Goal: Check status: Check status

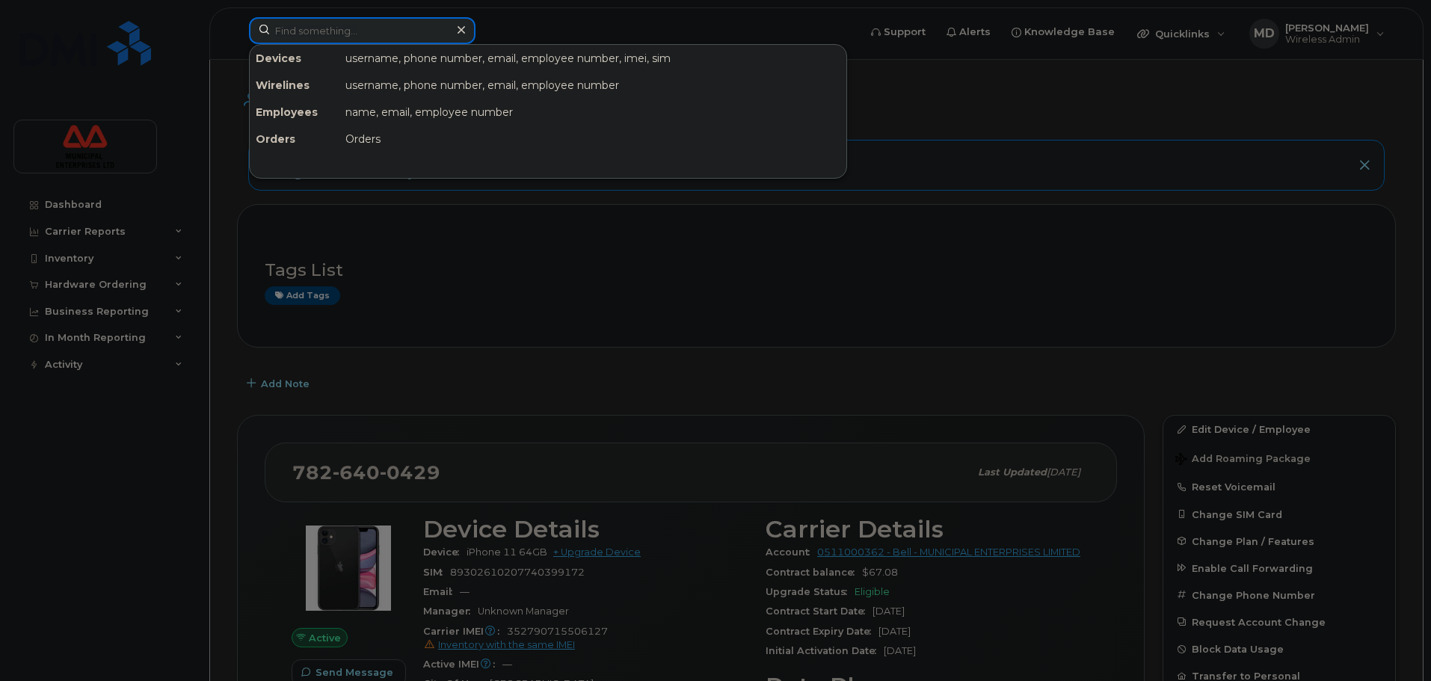
click at [306, 34] on input at bounding box center [362, 30] width 227 height 27
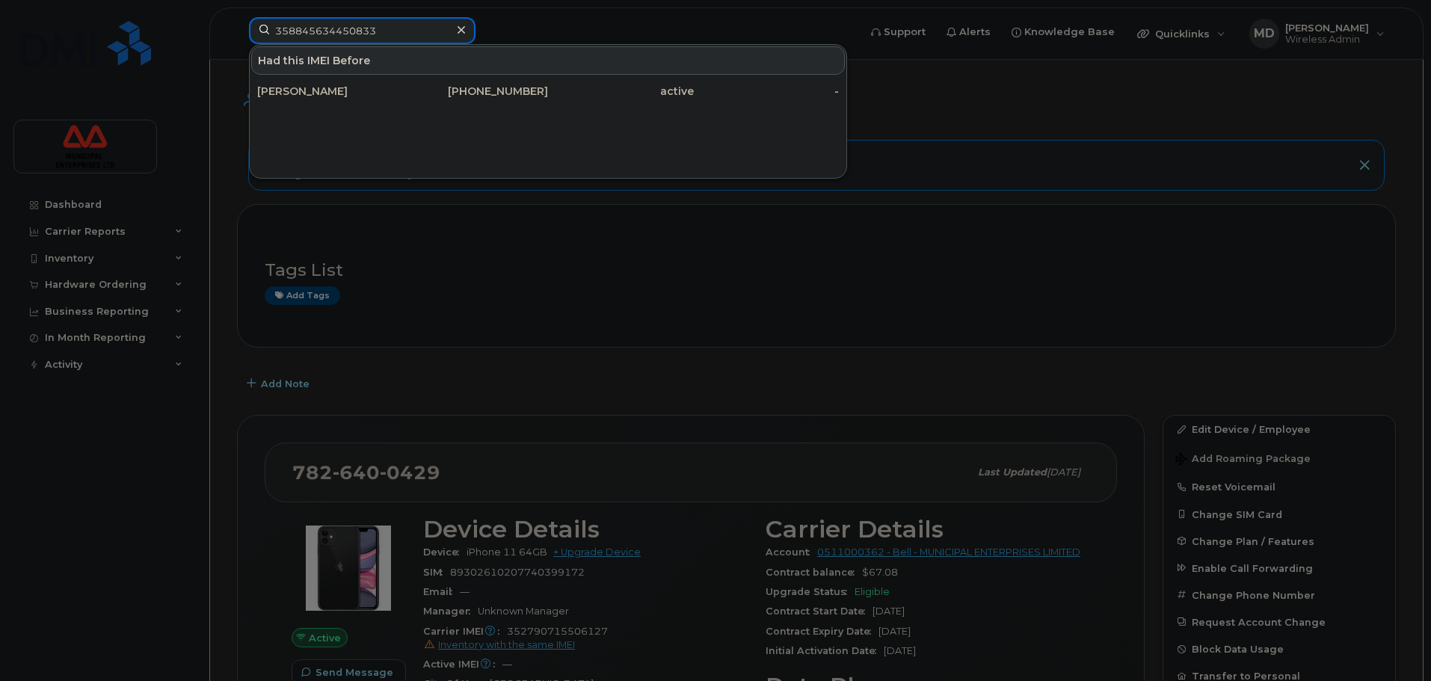
click at [327, 29] on input "358845634450833" at bounding box center [362, 30] width 227 height 27
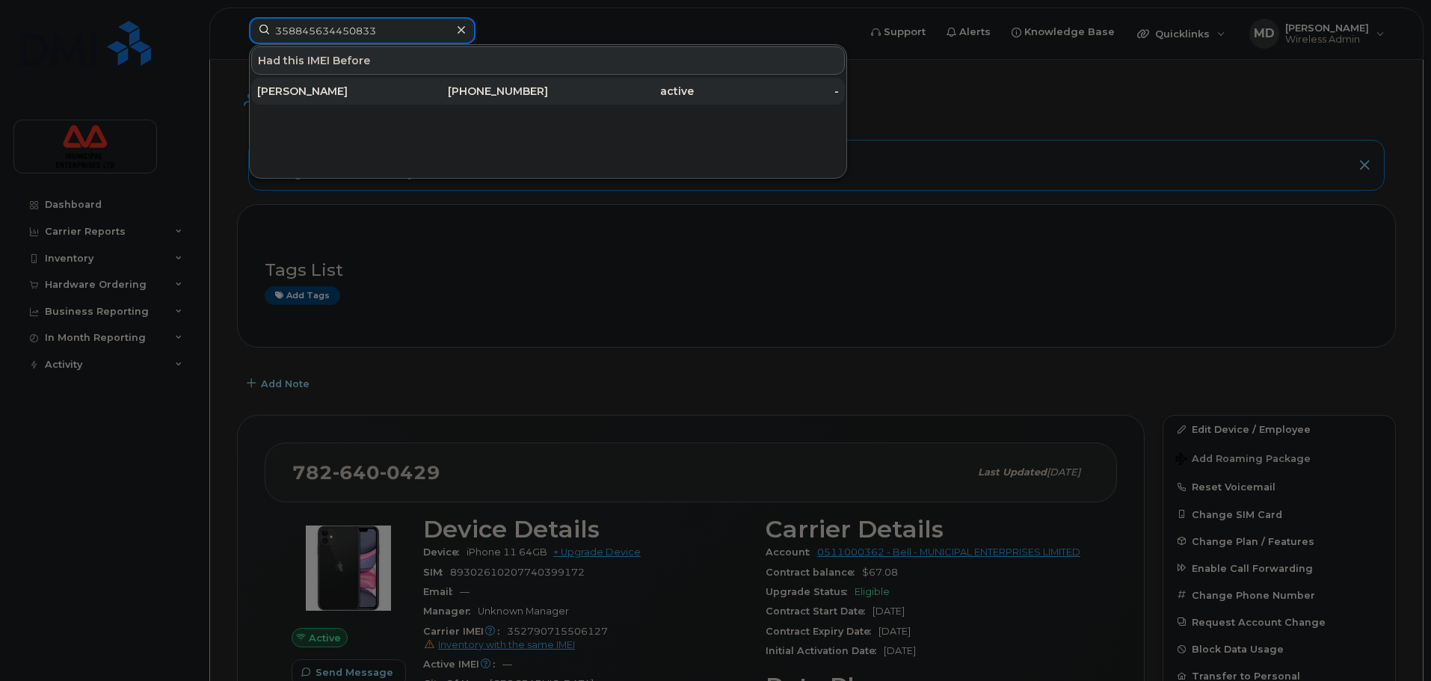
type input "358845634450833"
click at [365, 89] on div "[PERSON_NAME]" at bounding box center [330, 91] width 146 height 15
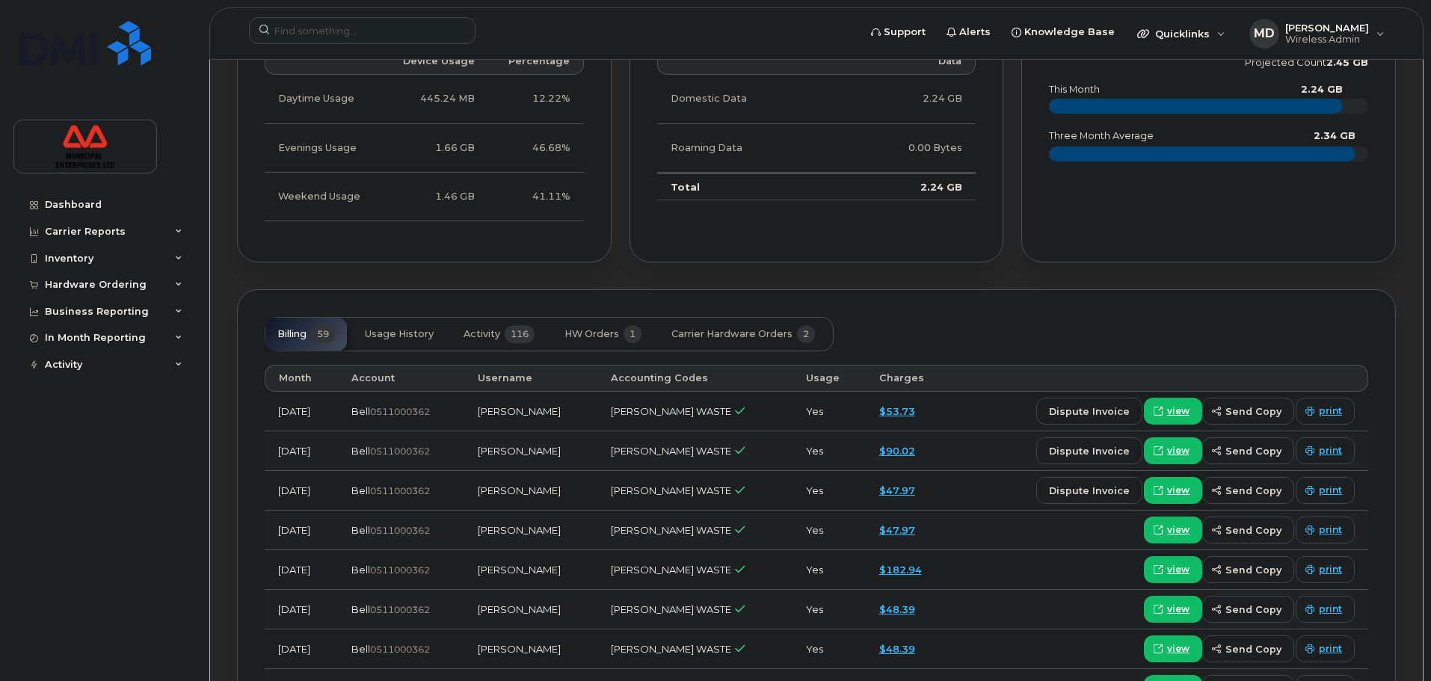
scroll to position [1047, 0]
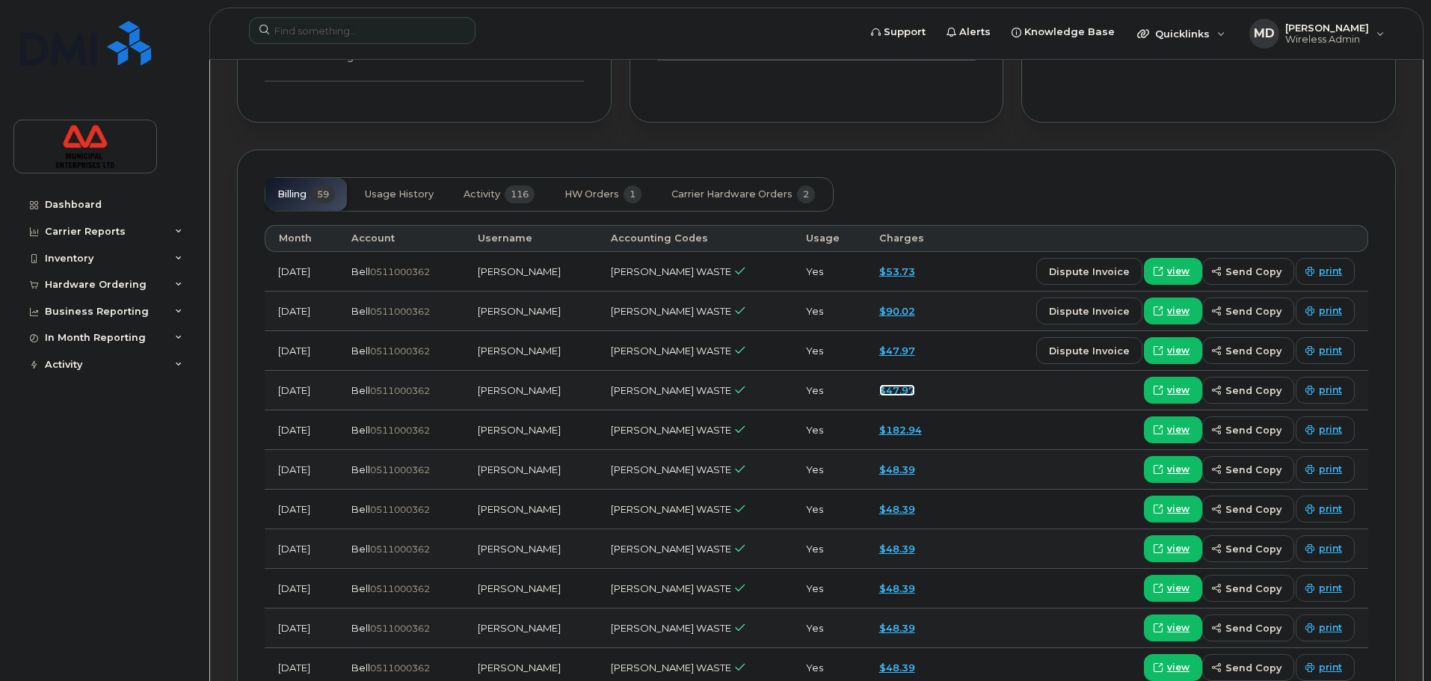
click at [885, 395] on link "$47.97" at bounding box center [897, 390] width 36 height 12
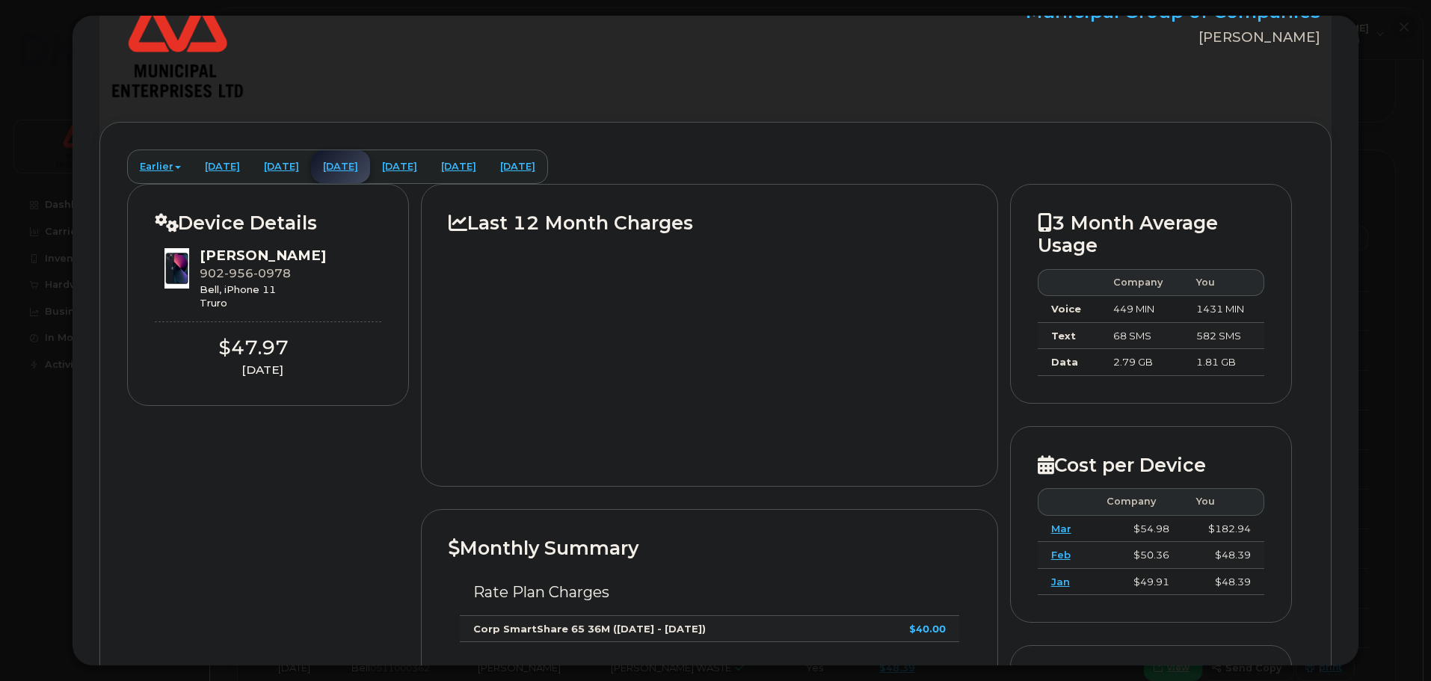
scroll to position [0, 0]
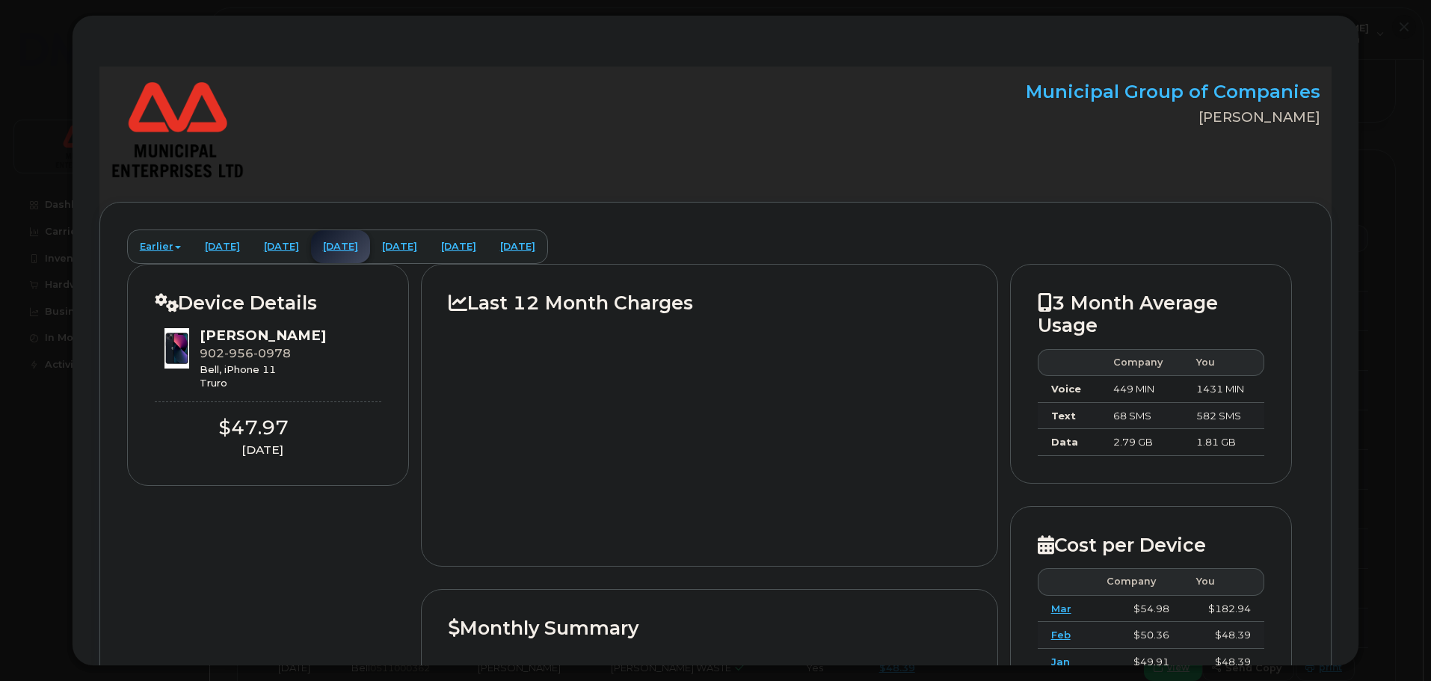
click at [231, 366] on div "Bell, iPhone 11 Truro" at bounding box center [263, 377] width 126 height 28
click at [38, 63] on div at bounding box center [715, 340] width 1431 height 681
click at [1395, 176] on div at bounding box center [715, 340] width 1431 height 681
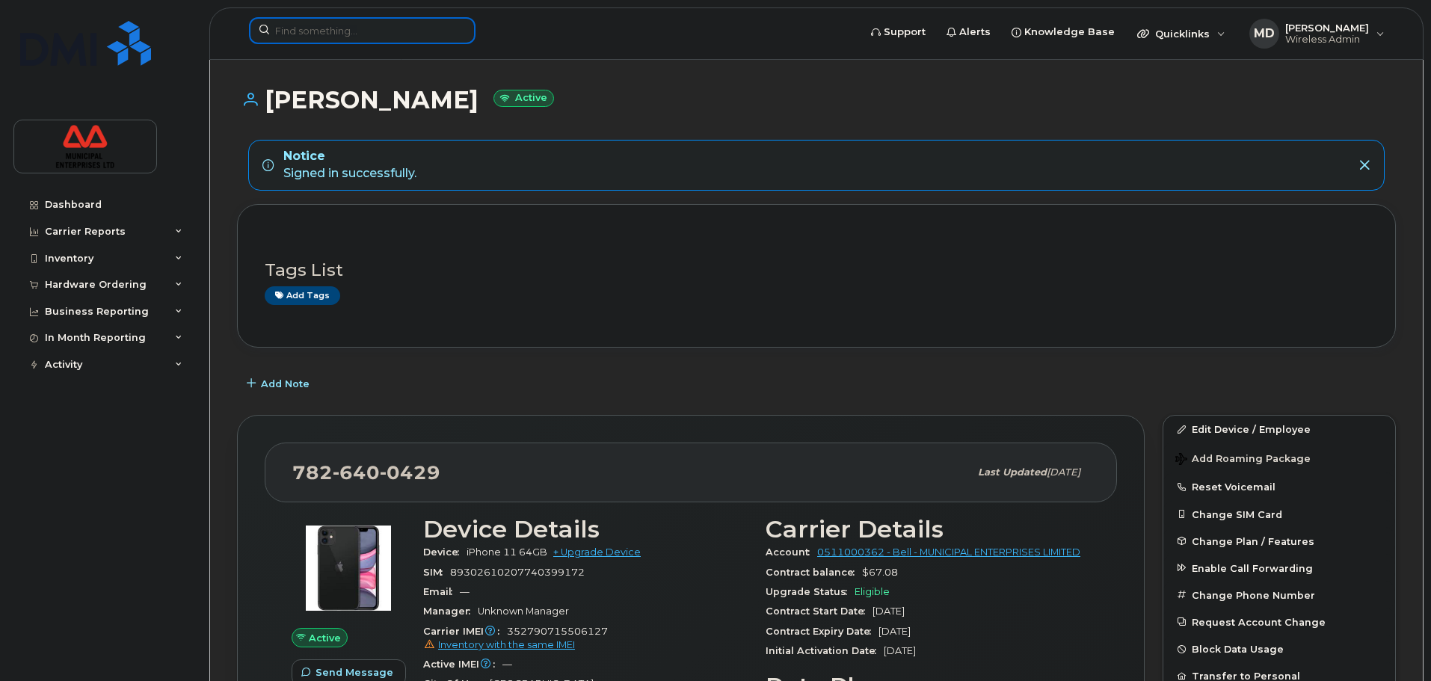
click at [336, 35] on input at bounding box center [362, 30] width 227 height 27
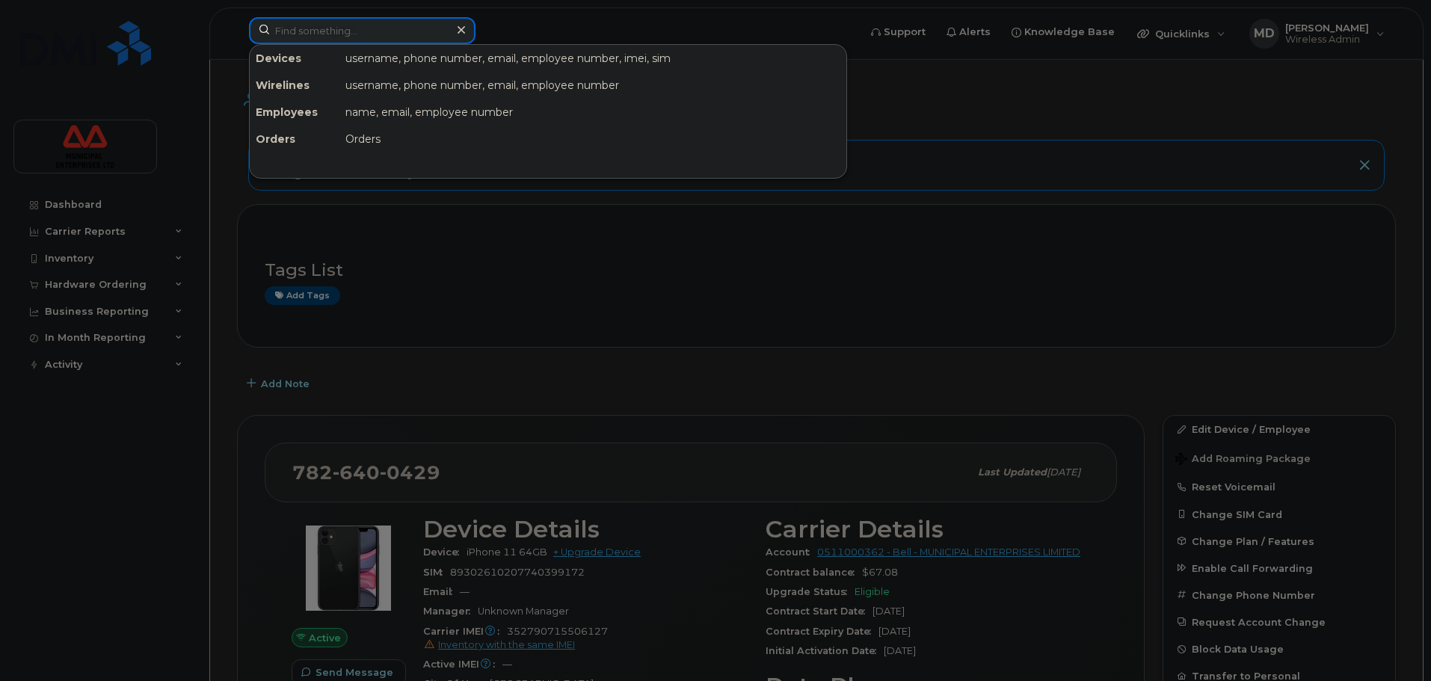
paste input "358845634450833"
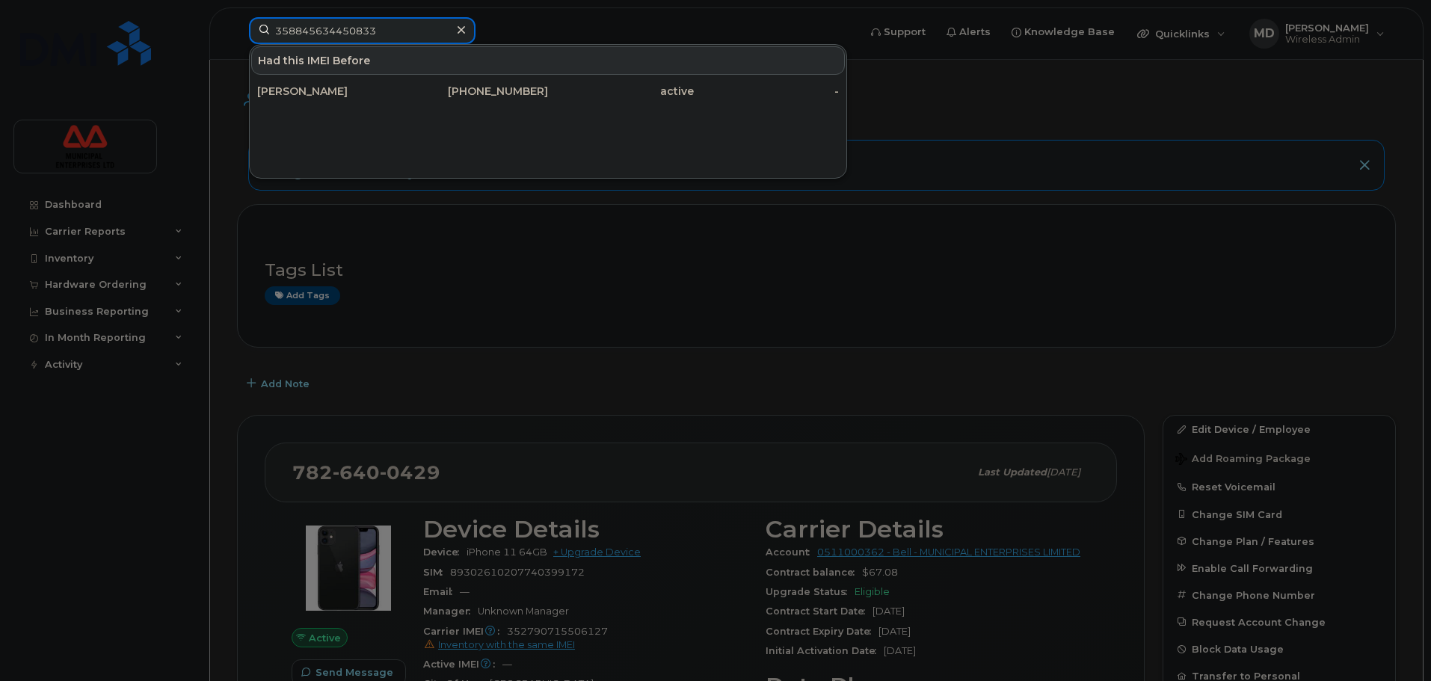
type input "358845634450833"
click at [351, 95] on div "[PERSON_NAME]" at bounding box center [330, 91] width 146 height 15
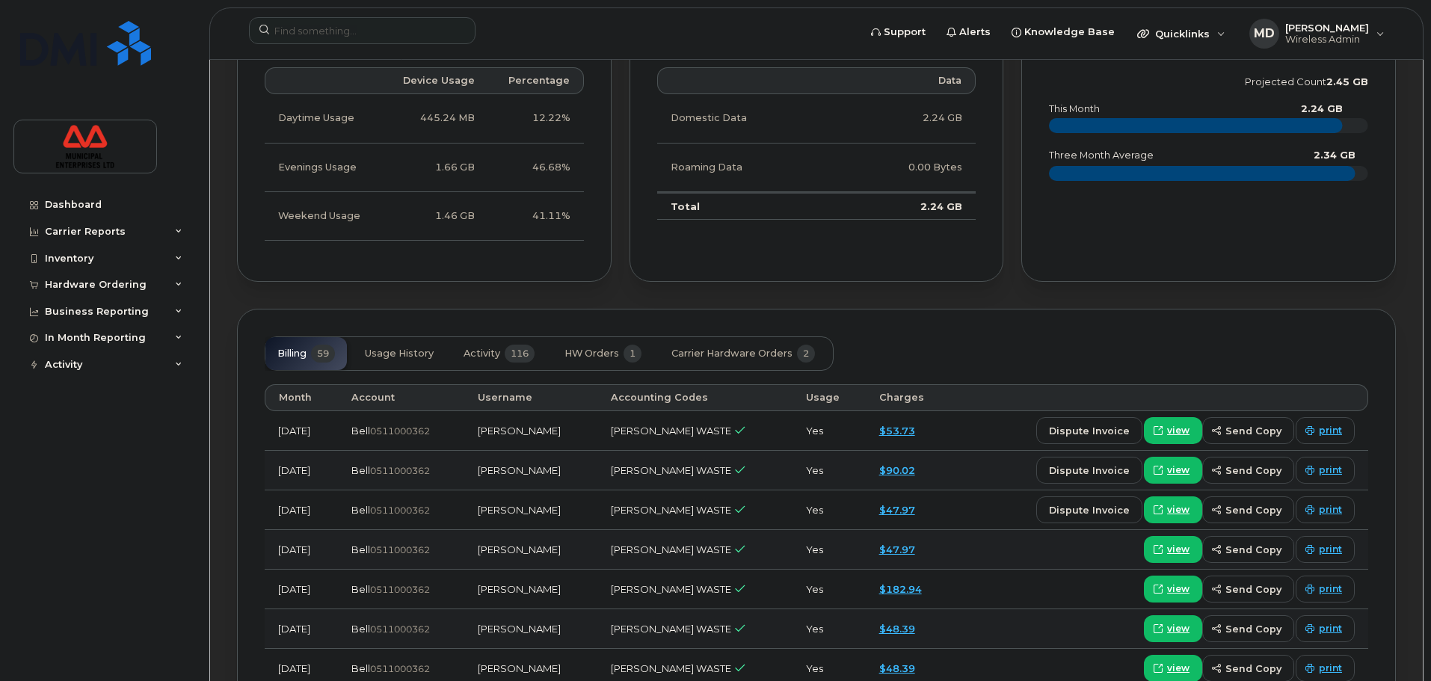
scroll to position [897, 0]
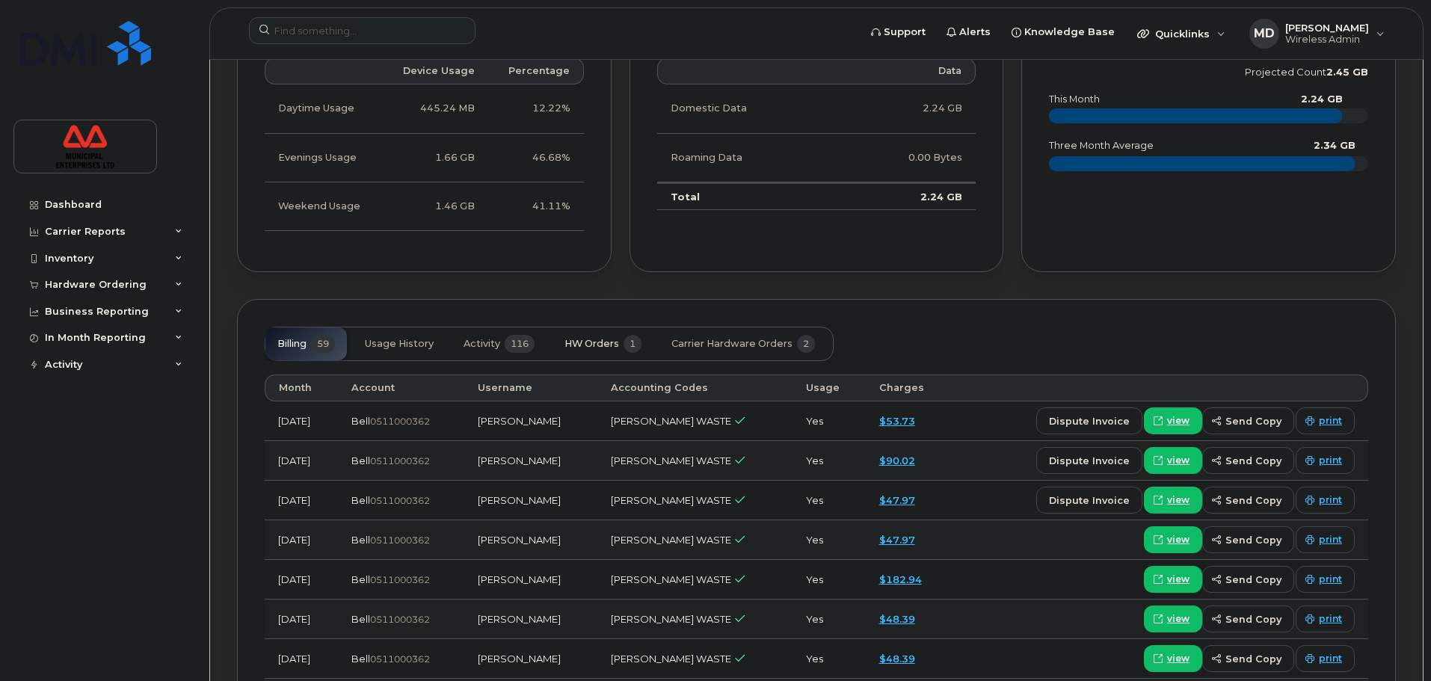
click at [605, 350] on button "HW Orders 1" at bounding box center [603, 344] width 101 height 33
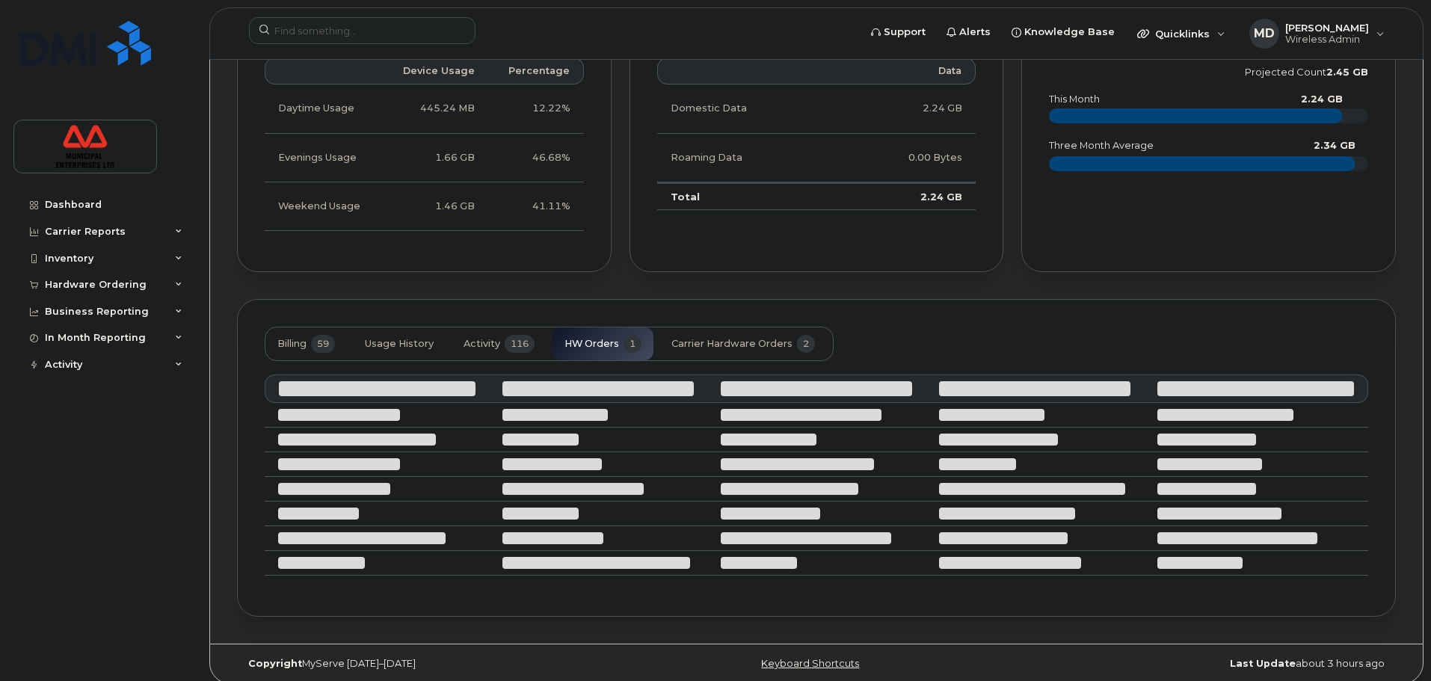
scroll to position [813, 0]
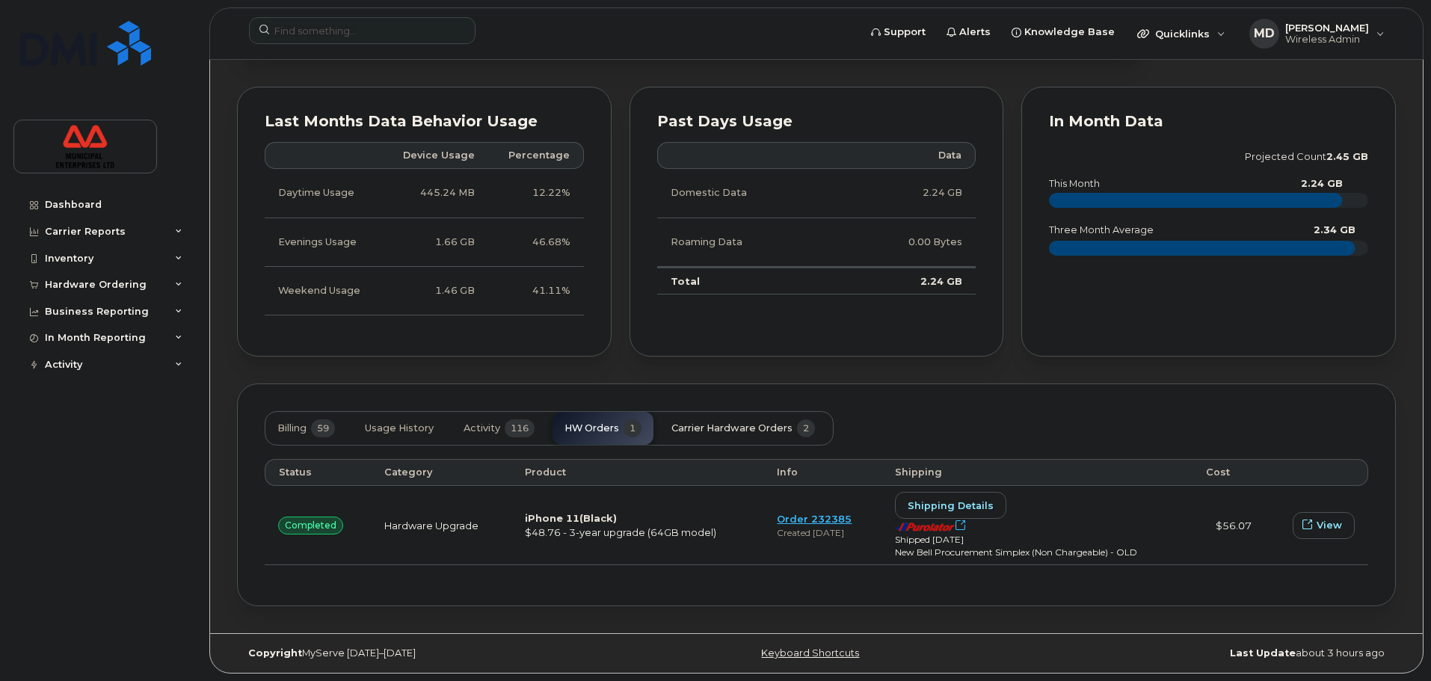
click at [718, 422] on button "Carrier Hardware Orders 2" at bounding box center [742, 428] width 167 height 33
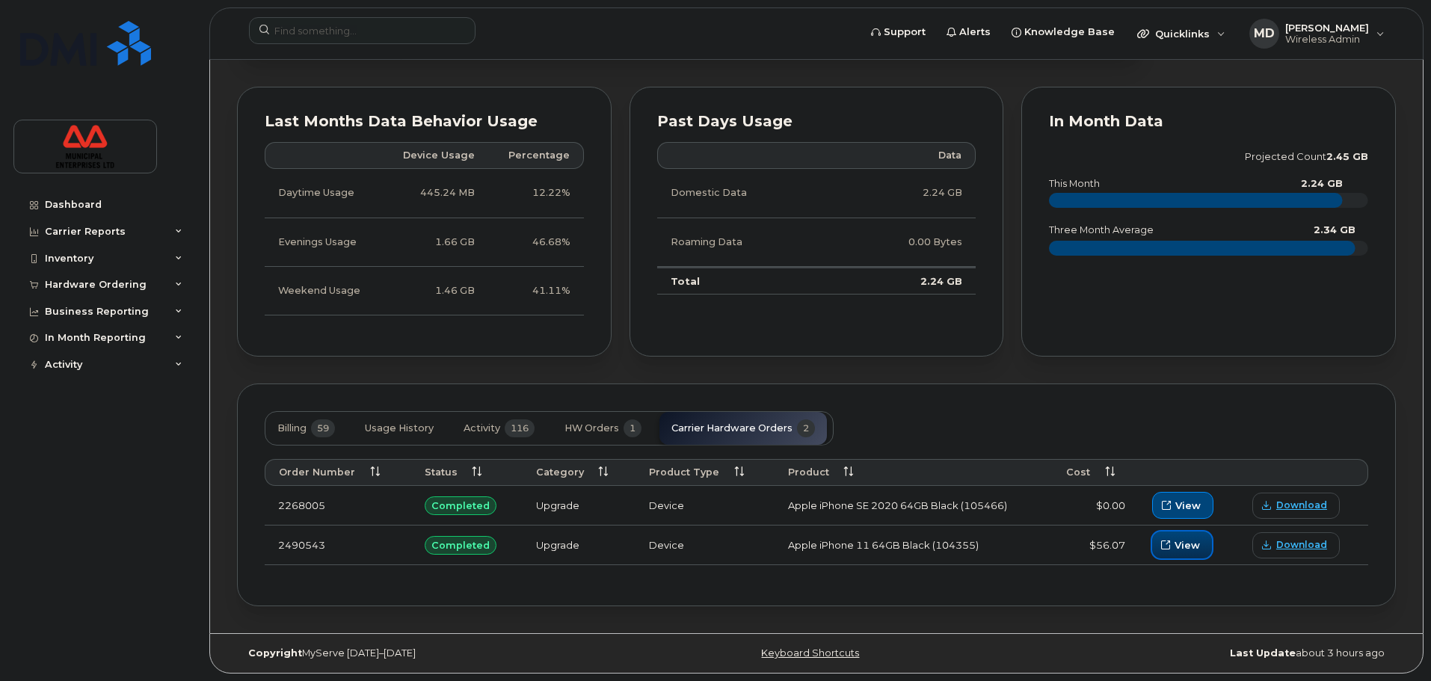
click at [1189, 547] on span "View" at bounding box center [1187, 545] width 25 height 14
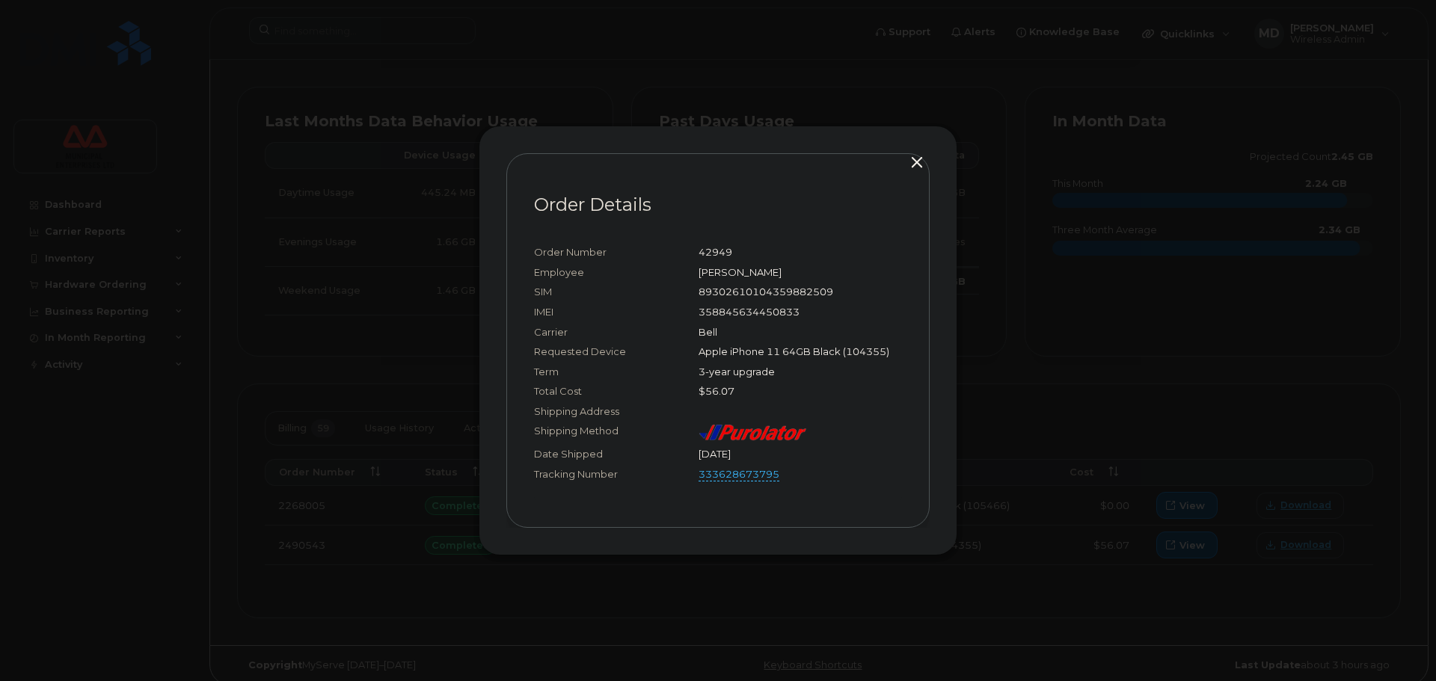
click at [914, 159] on button "button" at bounding box center [916, 163] width 22 height 21
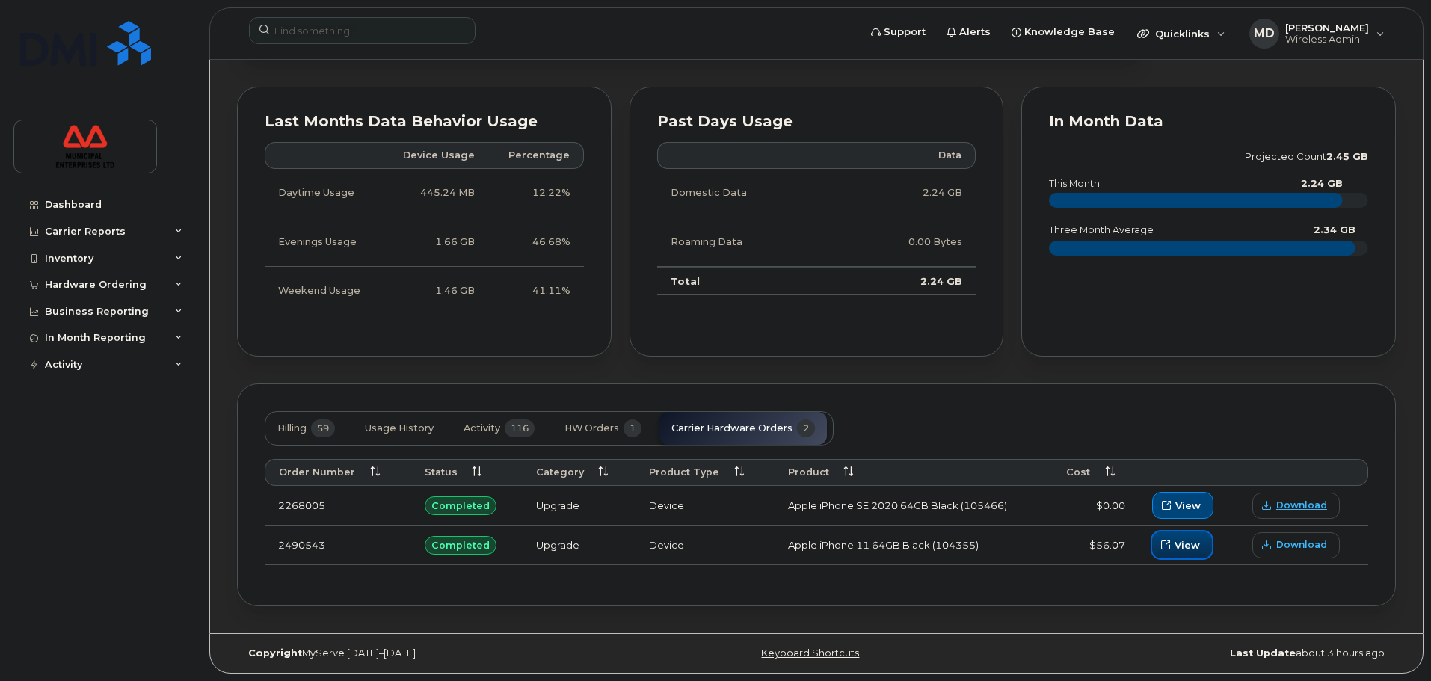
click at [1207, 546] on button "View" at bounding box center [1182, 545] width 60 height 27
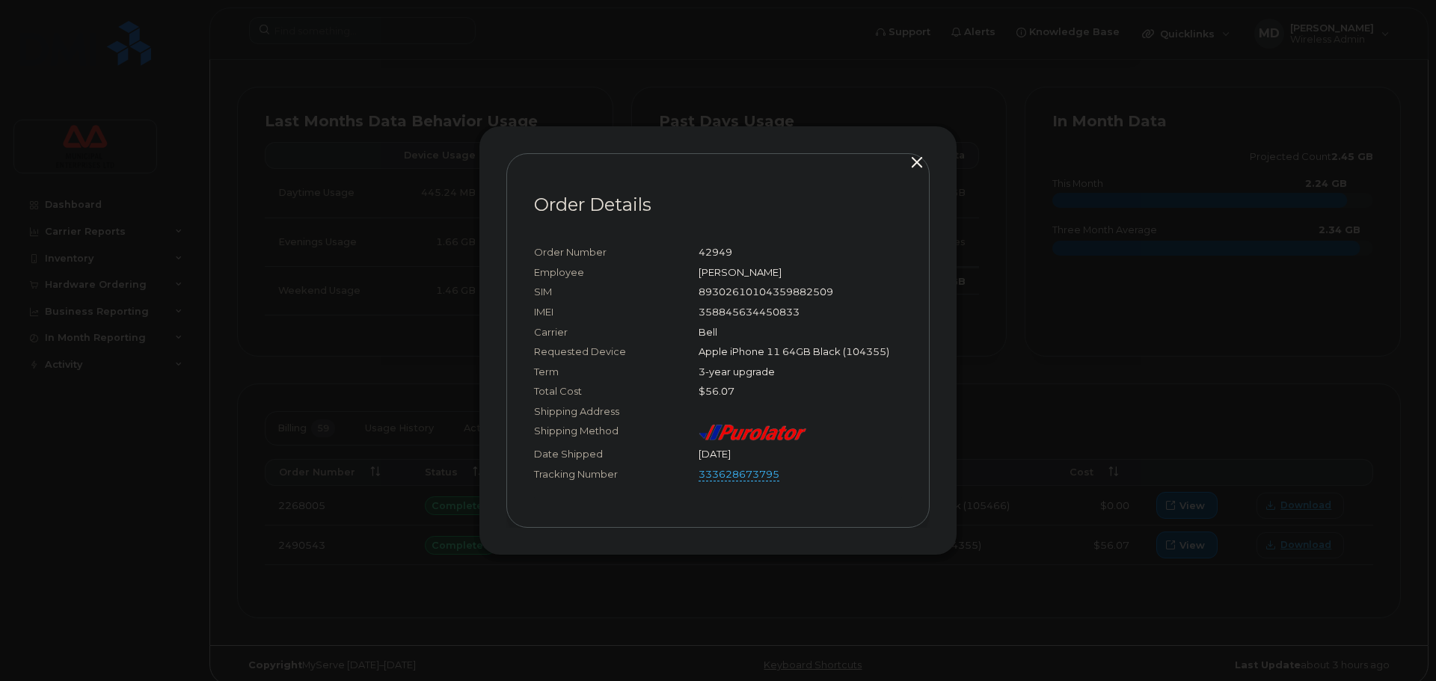
click at [920, 162] on button "button" at bounding box center [916, 163] width 22 height 21
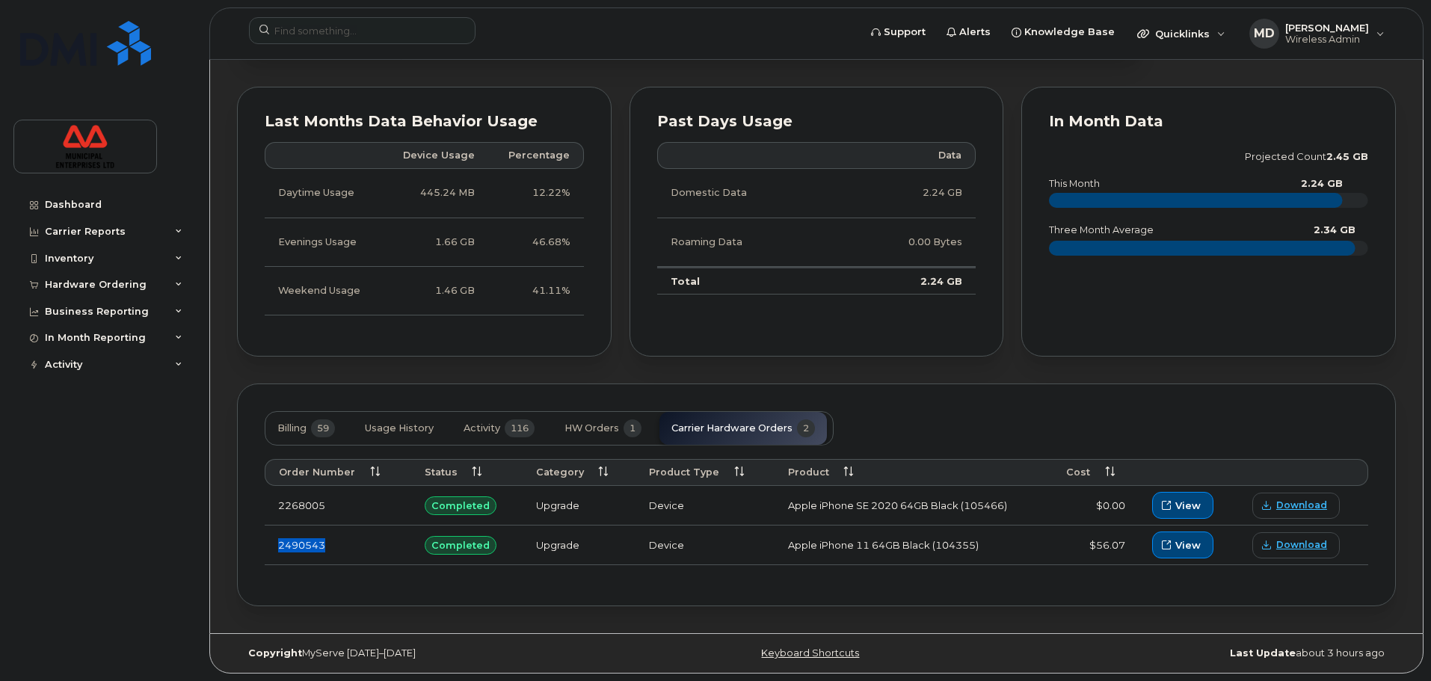
drag, startPoint x: 330, startPoint y: 545, endPoint x: 279, endPoint y: 548, distance: 50.9
click at [279, 548] on td "2490543" at bounding box center [338, 546] width 147 height 40
copy td "2490543"
click at [617, 346] on div "Last Months Data Behavior Usage Device Usage Percentage Daytime Usage 445.24 MB…" at bounding box center [424, 222] width 393 height 289
click at [579, 429] on span "HW Orders" at bounding box center [592, 428] width 55 height 12
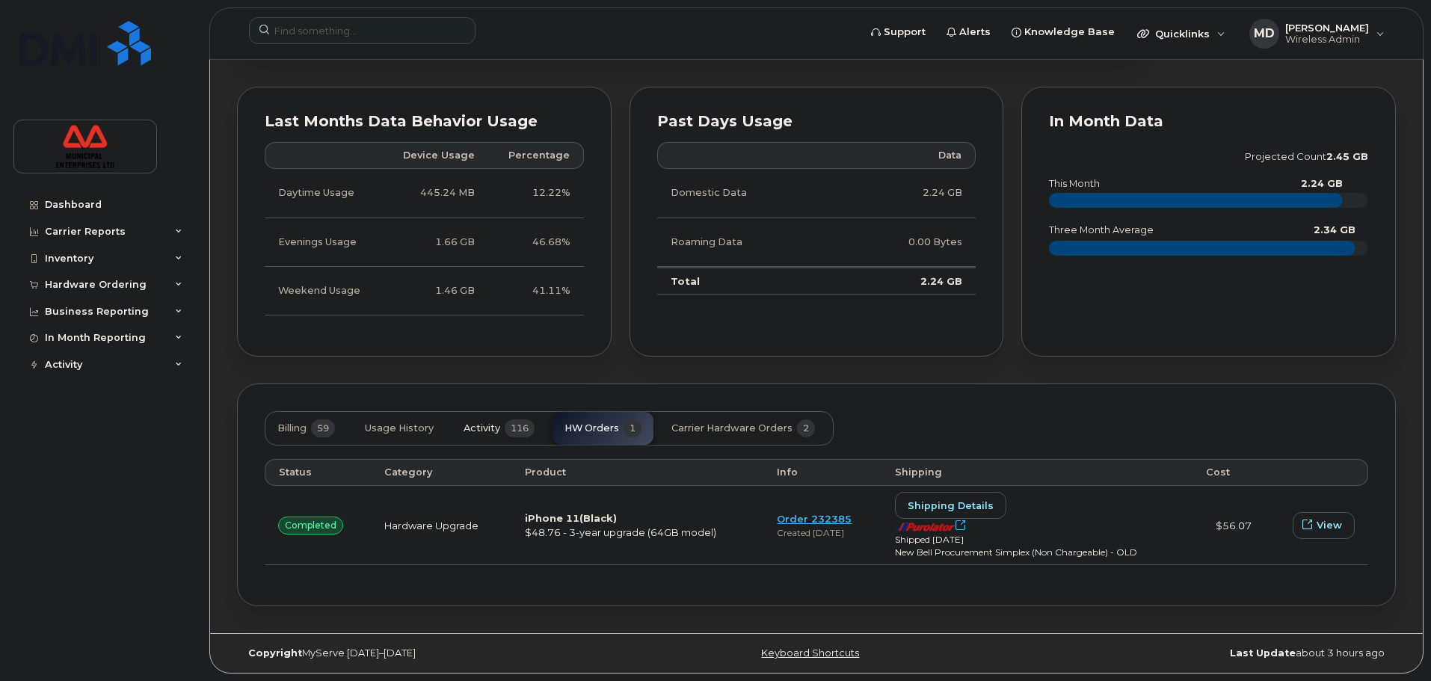
click at [503, 428] on button "Activity 116" at bounding box center [499, 428] width 95 height 33
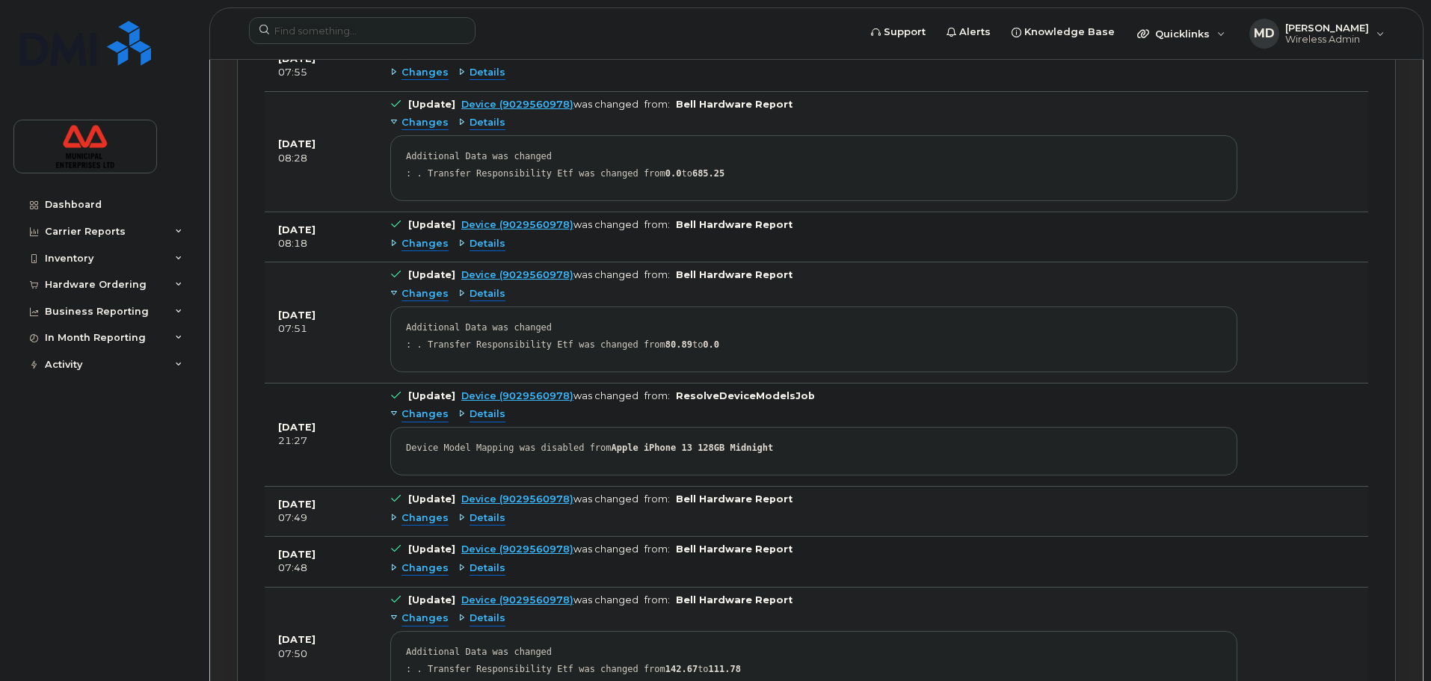
scroll to position [1261, 0]
click at [426, 514] on span "Changes" at bounding box center [425, 518] width 47 height 14
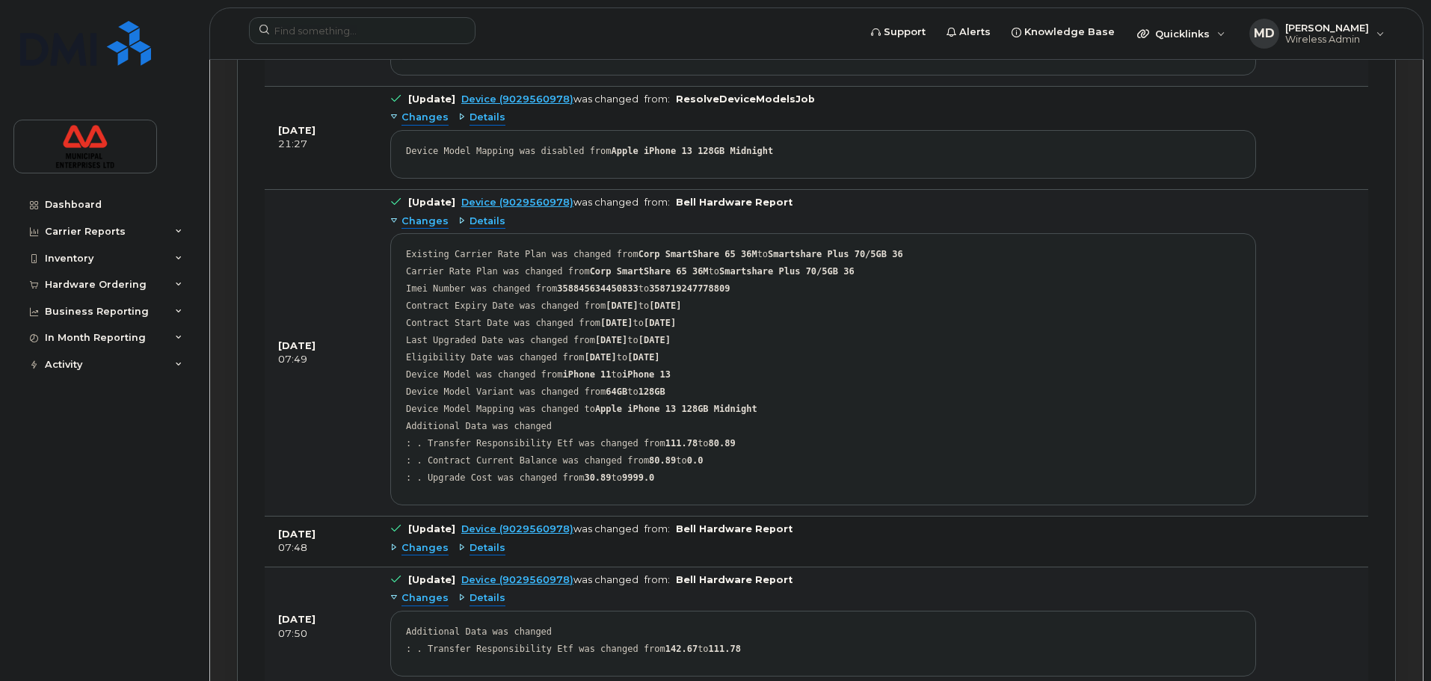
scroll to position [1560, 0]
click at [430, 546] on span "Changes" at bounding box center [425, 545] width 47 height 14
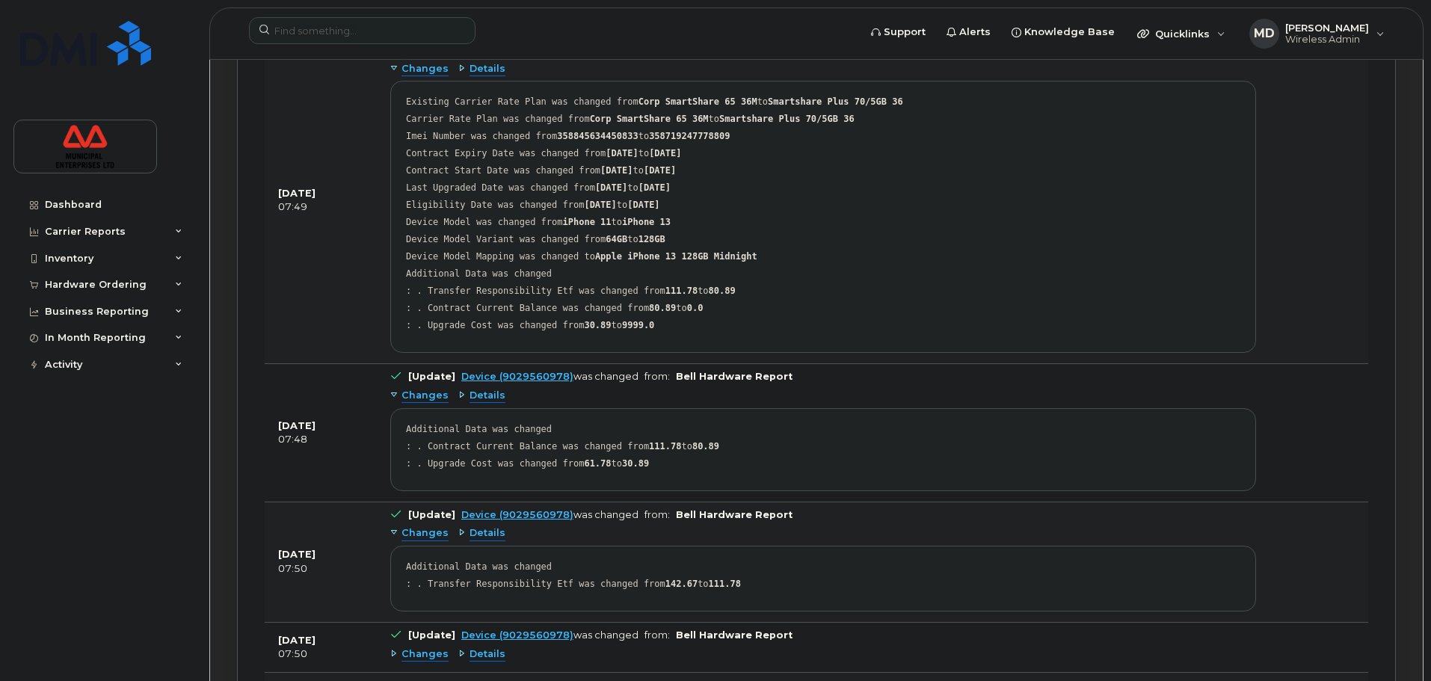
scroll to position [1785, 0]
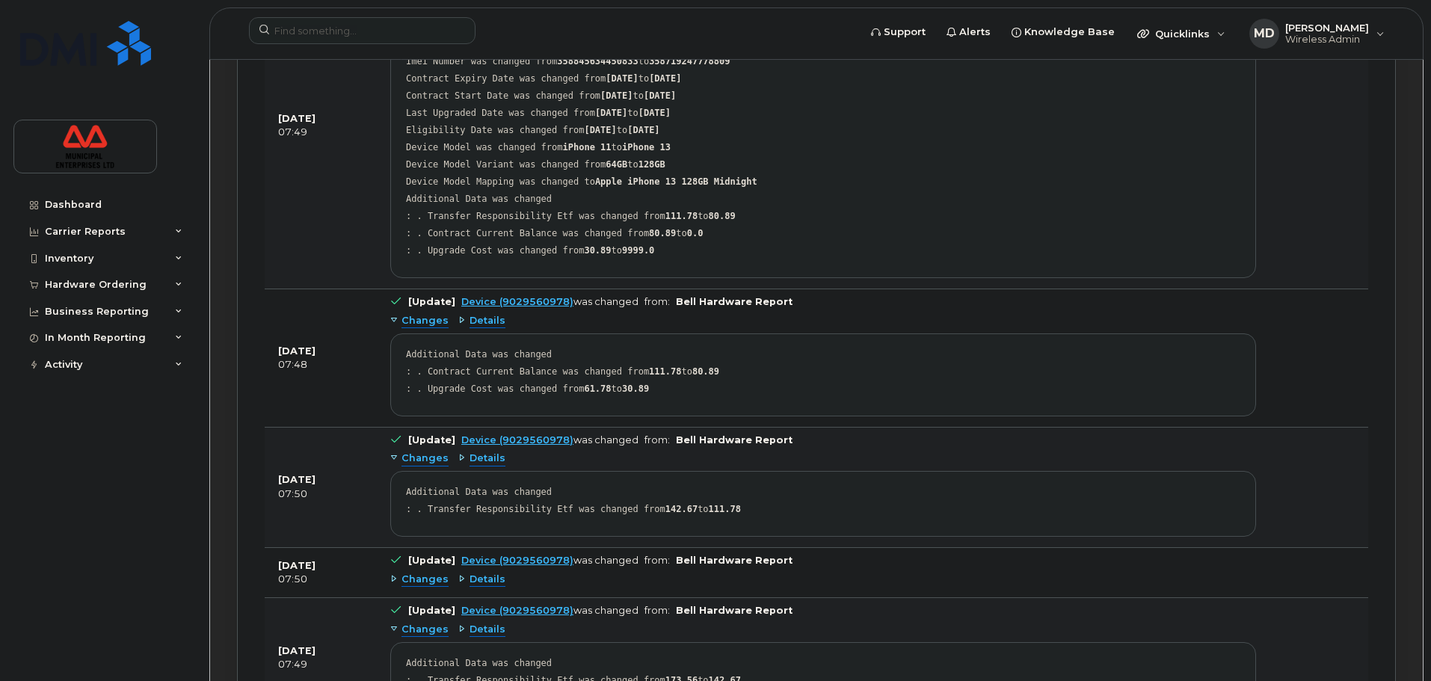
click at [413, 581] on span "Changes" at bounding box center [425, 580] width 47 height 14
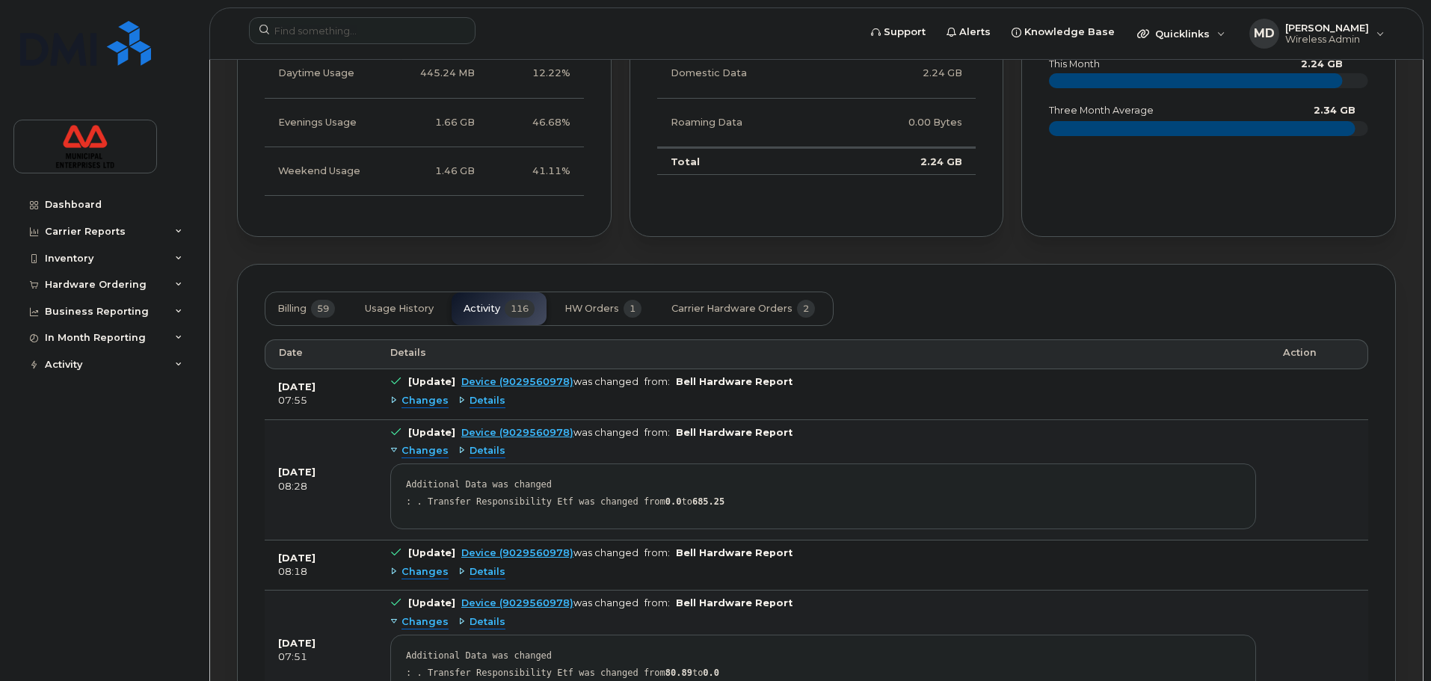
scroll to position [888, 0]
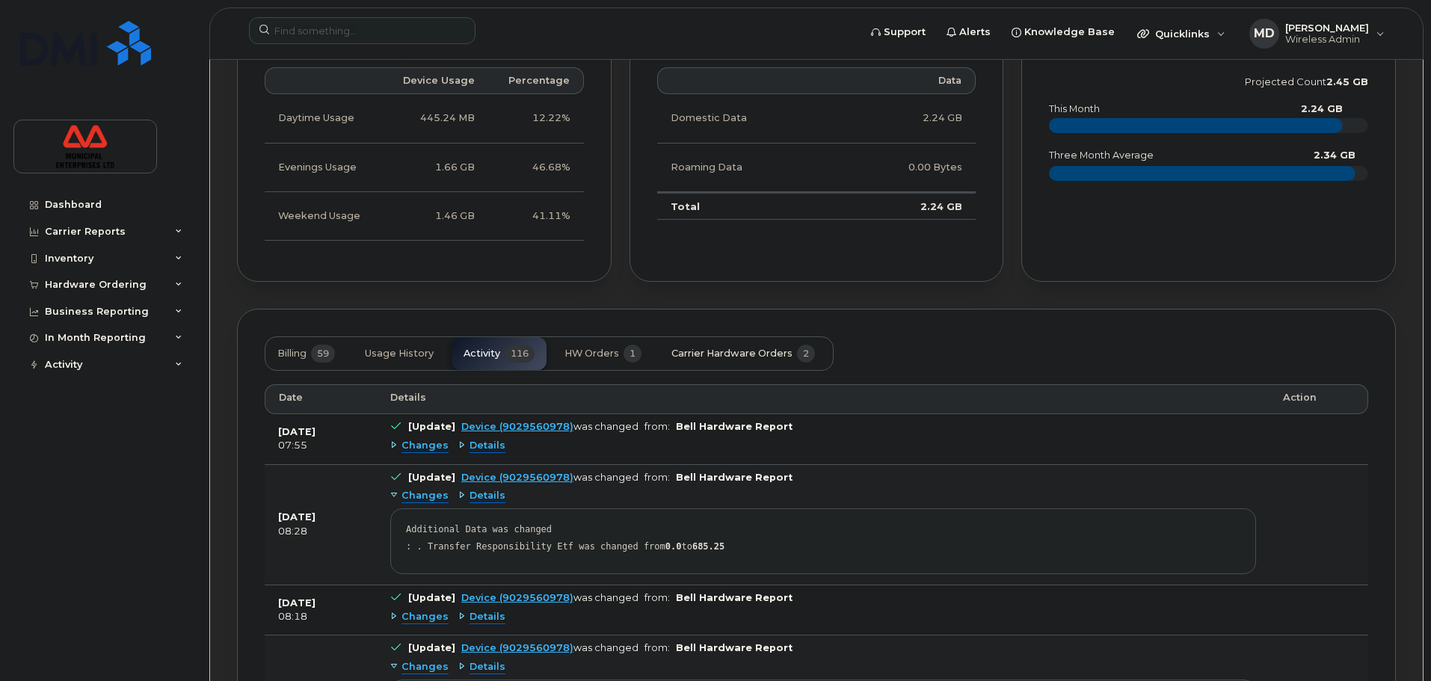
click at [691, 357] on span "Carrier Hardware Orders" at bounding box center [731, 354] width 121 height 12
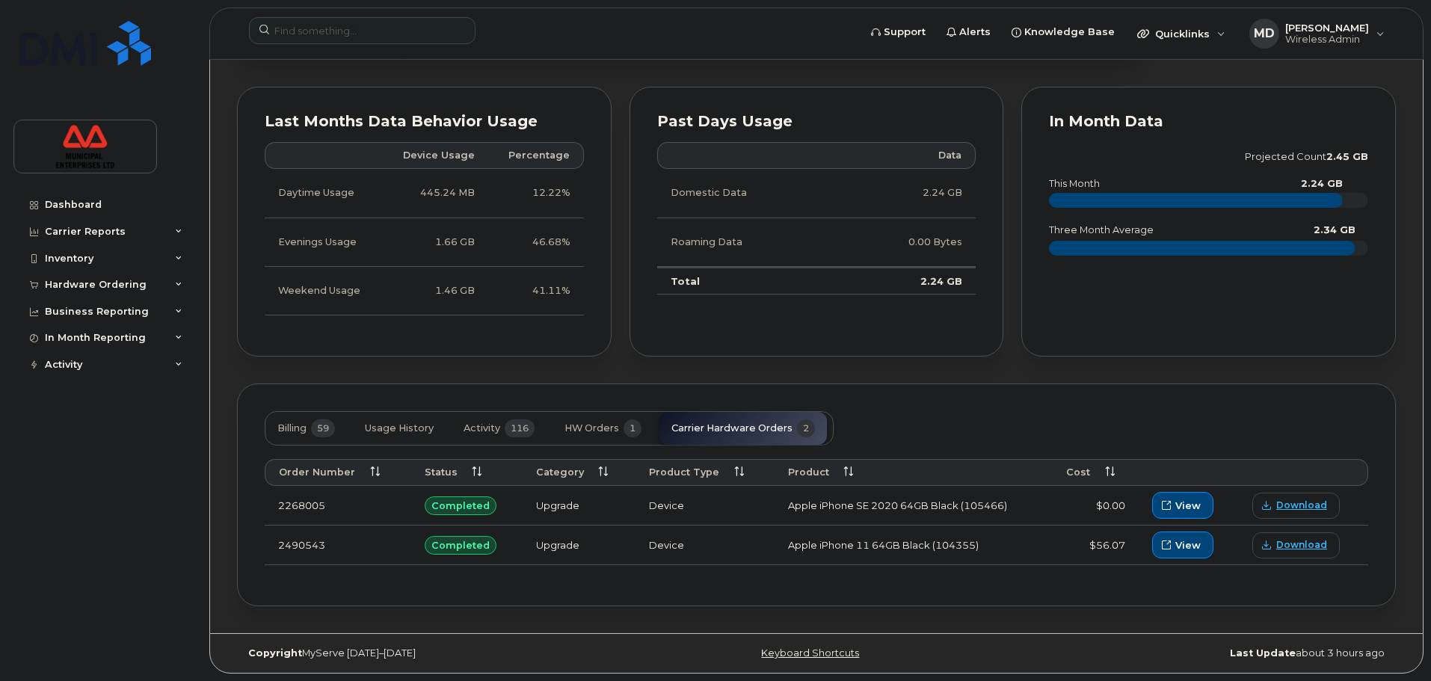
click at [1052, 405] on div "Billing 59 Usage History Activity 116 HW Orders 1 Carrier Hardware Orders 2 Ord…" at bounding box center [816, 495] width 1159 height 223
